Goal: Transaction & Acquisition: Purchase product/service

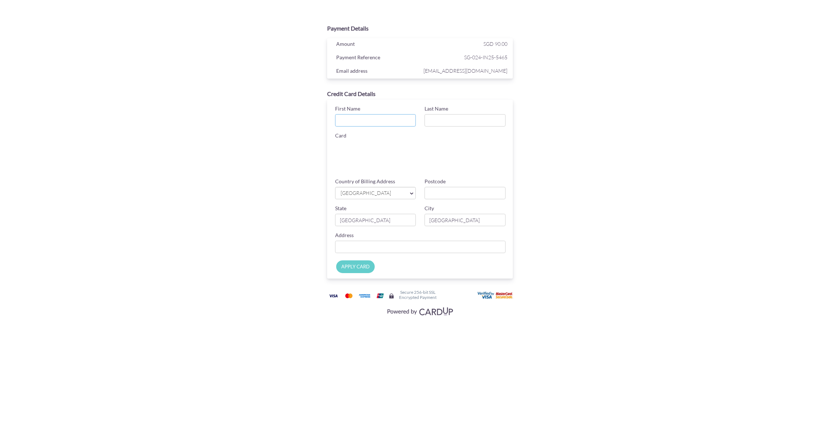
click at [358, 123] on input "First Name" at bounding box center [375, 120] width 81 height 12
type input "Vitalii"
type input "Chaika"
click at [394, 194] on span "[GEOGRAPHIC_DATA]" at bounding box center [372, 193] width 64 height 8
click at [368, 196] on span "[GEOGRAPHIC_DATA]" at bounding box center [372, 193] width 64 height 8
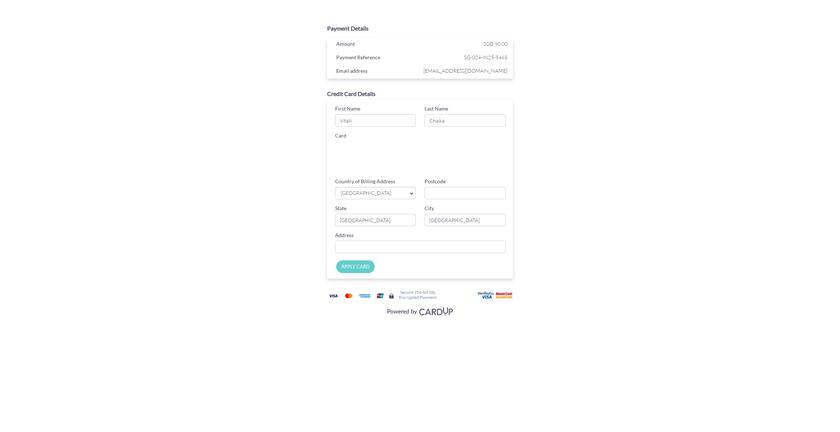
click at [412, 193] on icon at bounding box center [412, 192] width 4 height 7
click at [589, 227] on div "Payment Details Amount SGD 90.00 Payment Reference SG-024-IN25-5465 Email addre…" at bounding box center [420, 169] width 354 height 297
click at [345, 268] on input "APPLY CARD" at bounding box center [355, 266] width 39 height 13
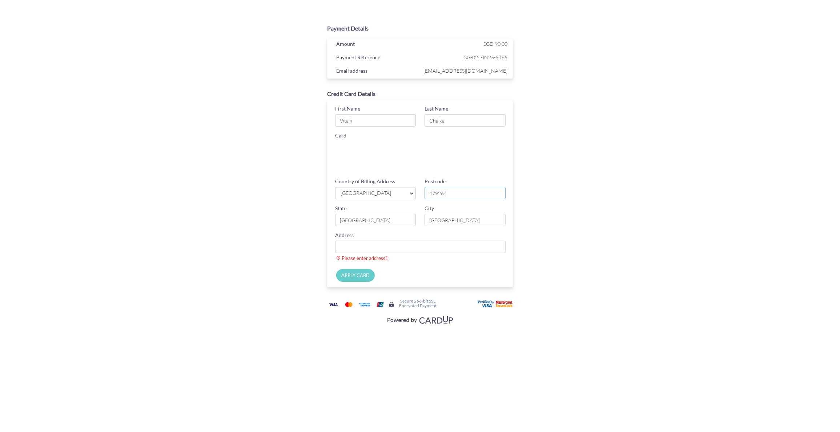
type input "479264"
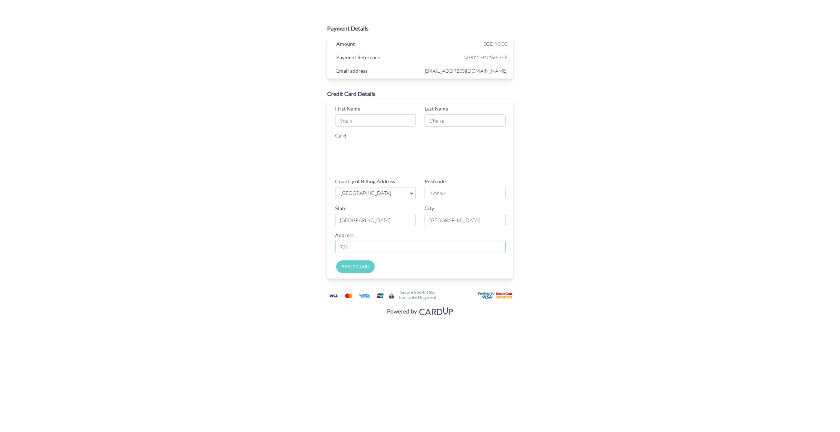
click at [424, 249] on input "736" at bounding box center [420, 247] width 171 height 12
type input "[STREET_ADDRESS]"
click at [542, 240] on div "Payment Details Amount SGD 90.00 Payment Reference SG-024-IN25-5465 Email addre…" at bounding box center [420, 169] width 354 height 297
click at [361, 267] on input "APPLY CARD" at bounding box center [355, 266] width 39 height 13
type input "Applying..."
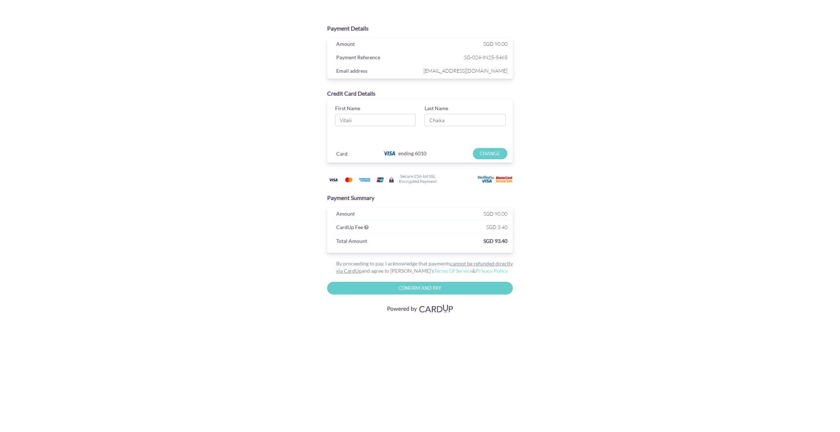
click at [433, 284] on input "Confirm and Pay" at bounding box center [420, 288] width 186 height 13
type input "Please wait..."
